Goal: Find contact information: Find contact information

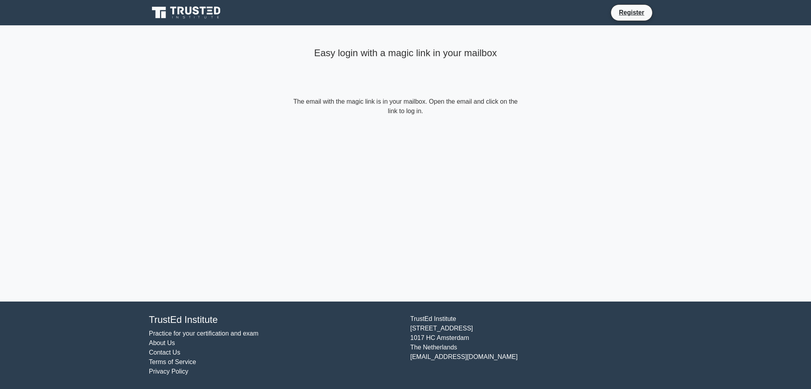
click at [181, 9] on icon at bounding box center [187, 12] width 76 height 15
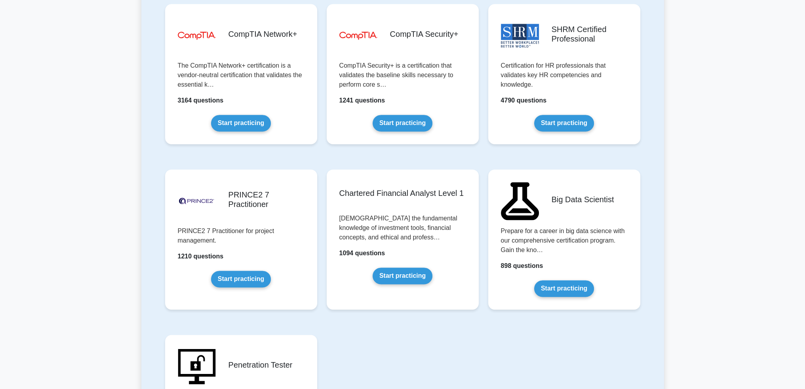
scroll to position [1517, 0]
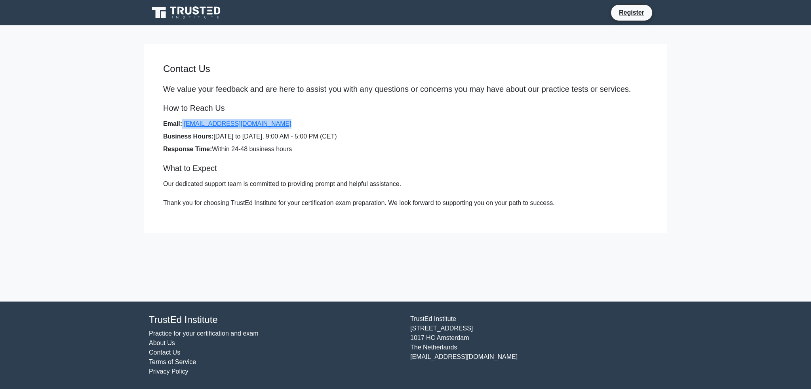
drag, startPoint x: 269, startPoint y: 125, endPoint x: 181, endPoint y: 119, distance: 88.1
click at [181, 119] on li "Email: [EMAIL_ADDRESS][DOMAIN_NAME]" at bounding box center [405, 123] width 484 height 9
copy li "[EMAIL_ADDRESS][DOMAIN_NAME]"
drag, startPoint x: 678, startPoint y: 51, endPoint x: 340, endPoint y: 27, distance: 338.5
click at [678, 51] on main "Contact Us We value your feedback and are here to assist you with any questions…" at bounding box center [405, 163] width 811 height 276
